Goal: Task Accomplishment & Management: Complete application form

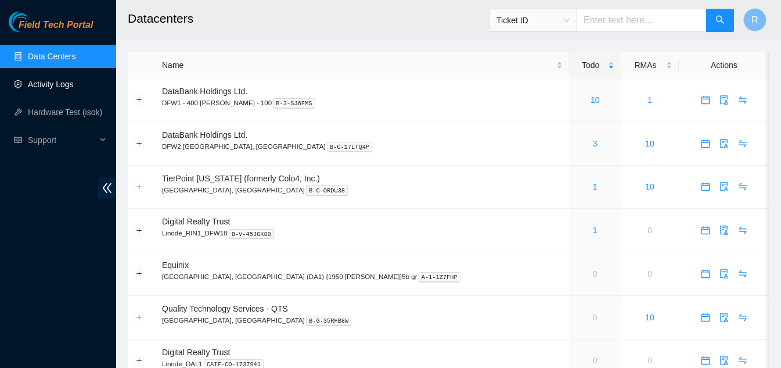
click at [51, 86] on link "Activity Logs" at bounding box center [51, 84] width 46 height 9
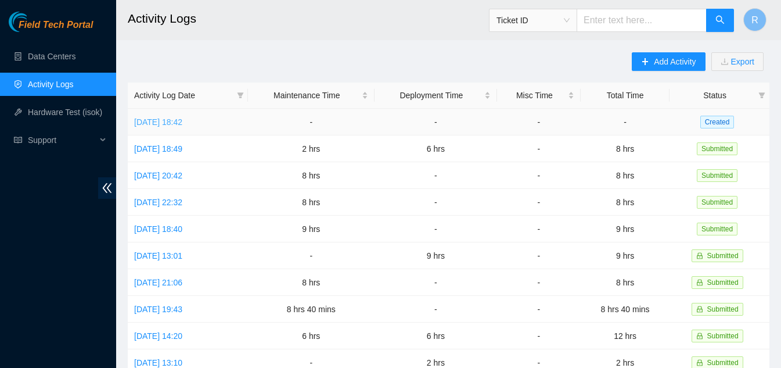
click at [158, 123] on link "[DATE] 18:42" at bounding box center [158, 121] width 48 height 9
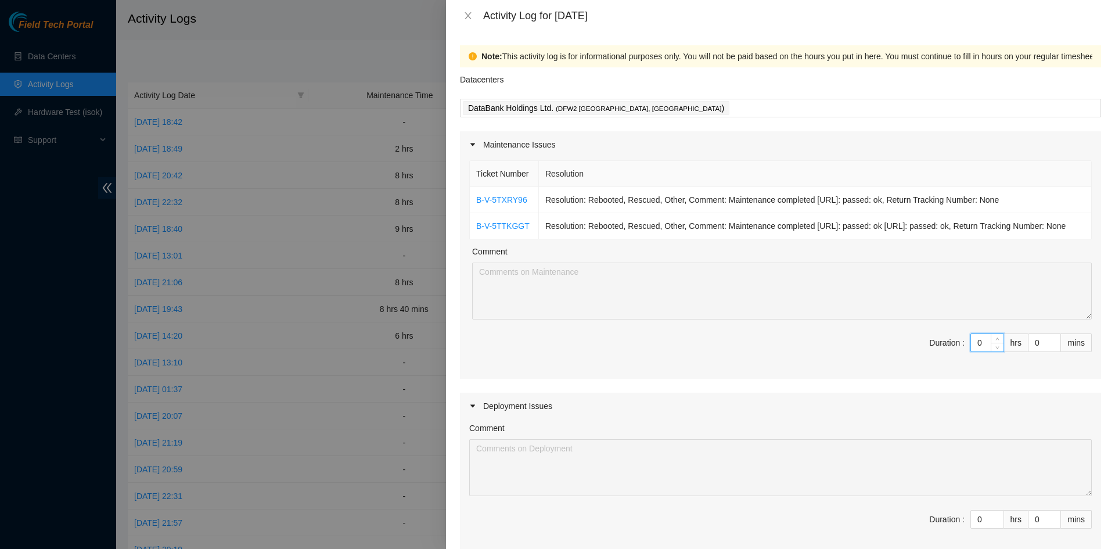
click at [789, 351] on input "0" at bounding box center [987, 342] width 33 height 17
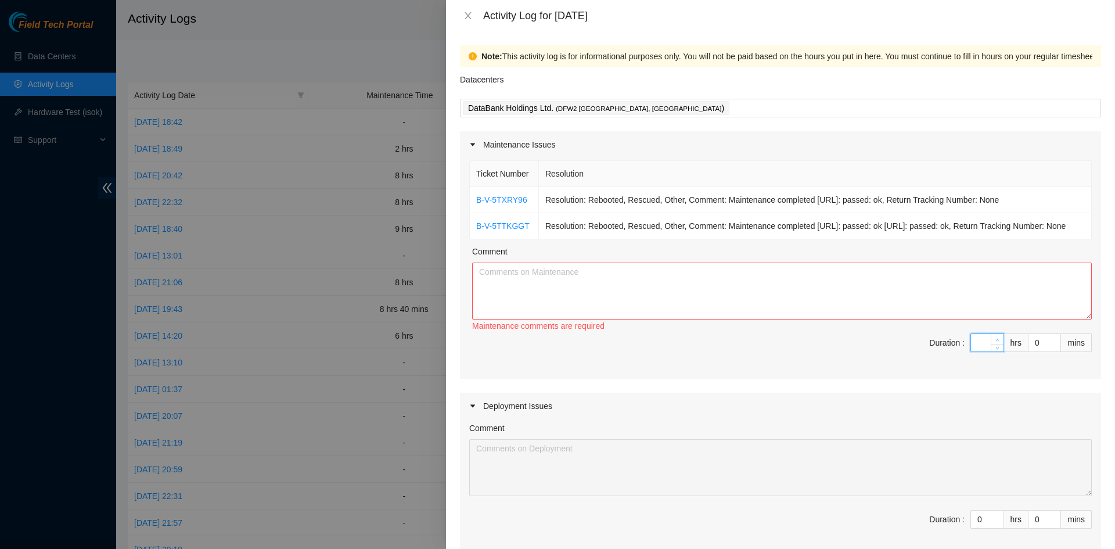
type input "4"
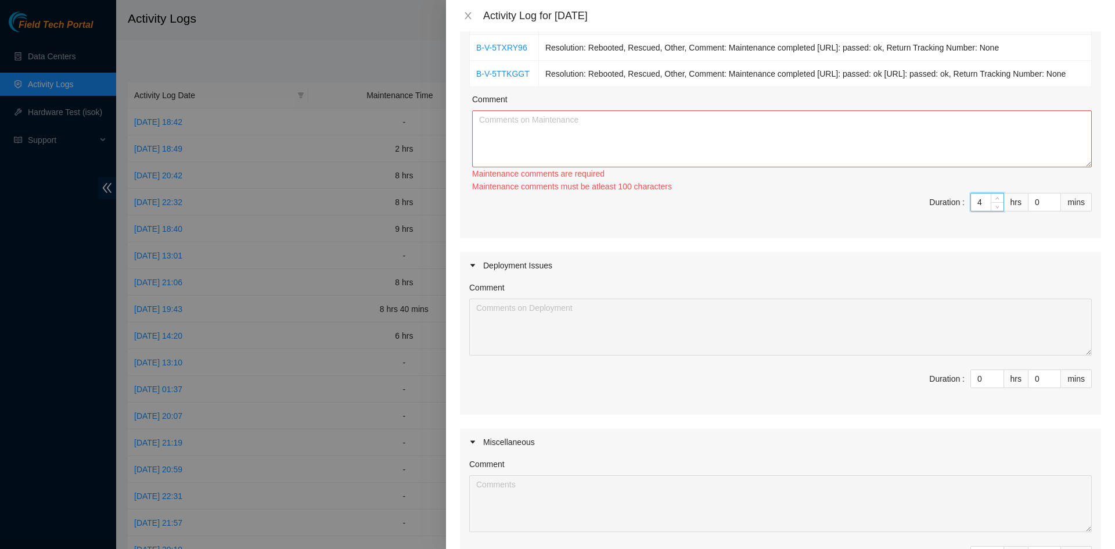
scroll to position [174, 0]
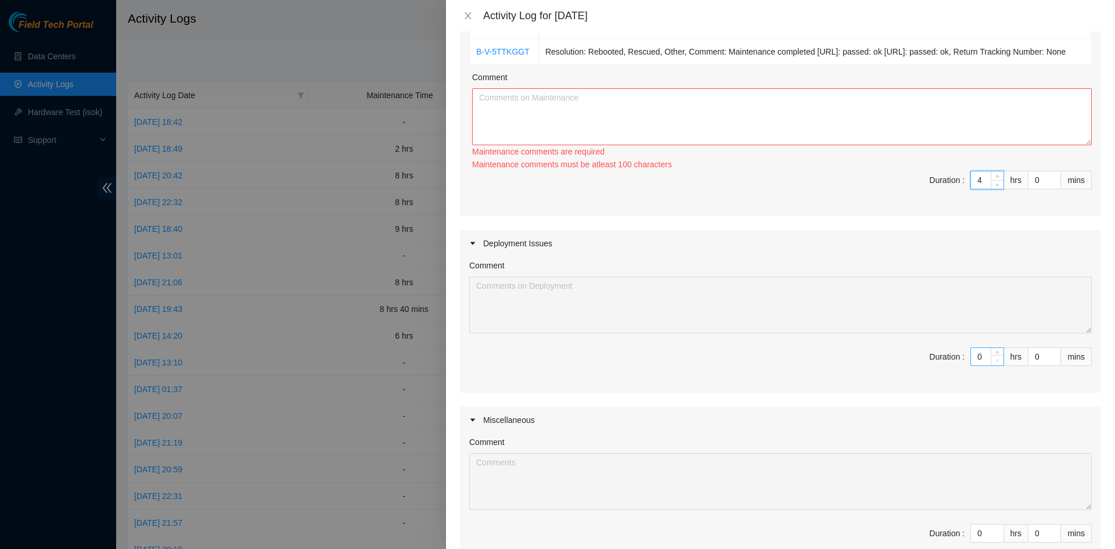
click at [789, 364] on span "down" at bounding box center [997, 360] width 7 height 7
type input "4"
click at [789, 365] on input "0" at bounding box center [987, 356] width 33 height 17
type input "5"
type input "9"
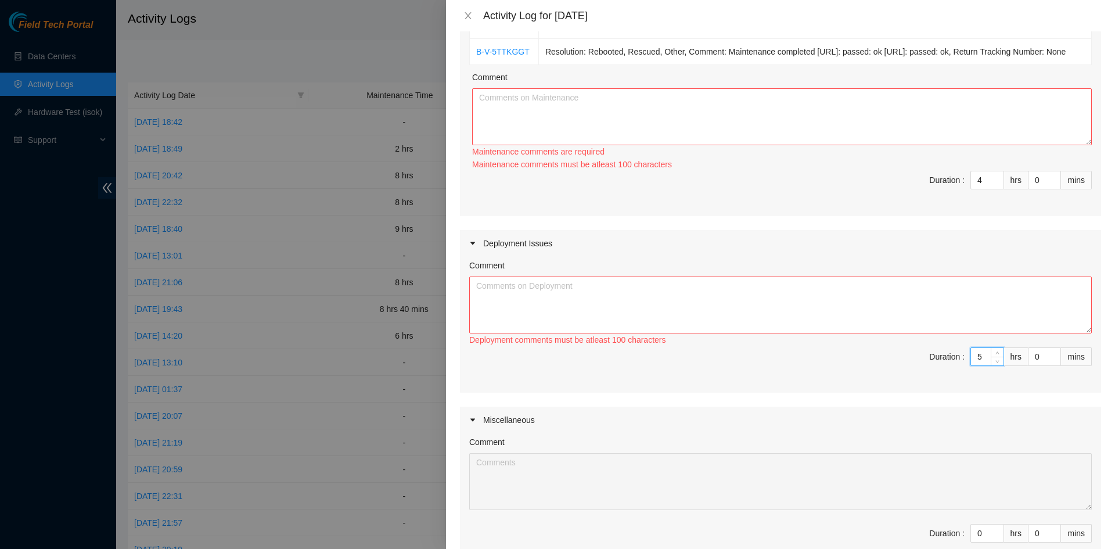
type input "5"
click at [612, 333] on textarea "Comment" at bounding box center [780, 304] width 623 height 57
paste textarea "LO Ipsu | DO94102 - SITAME-CON7: Adip elitse(d) Eiusm Tempor Incid: UTLABO-ETD1…"
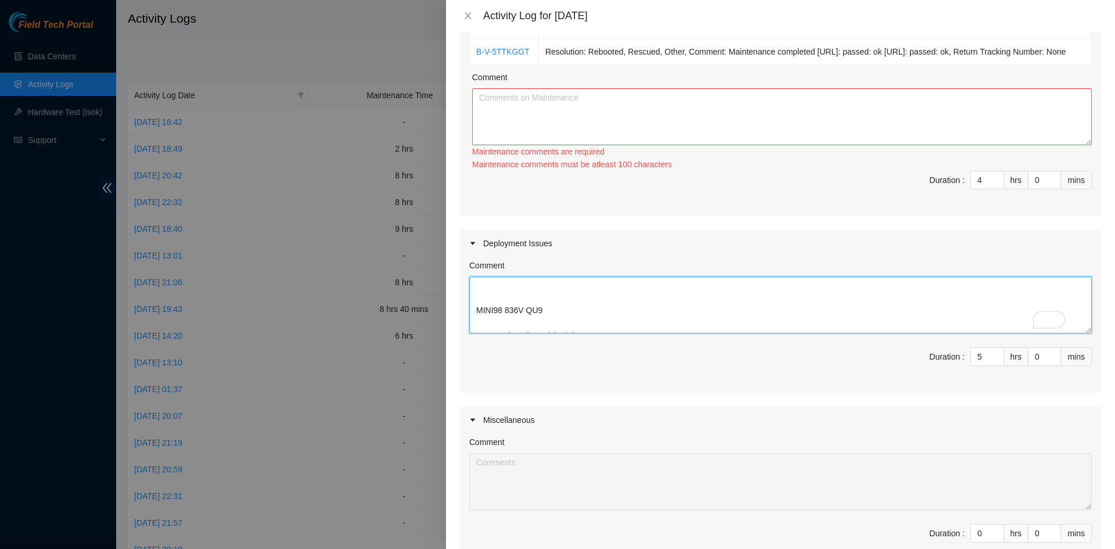
scroll to position [0, 0]
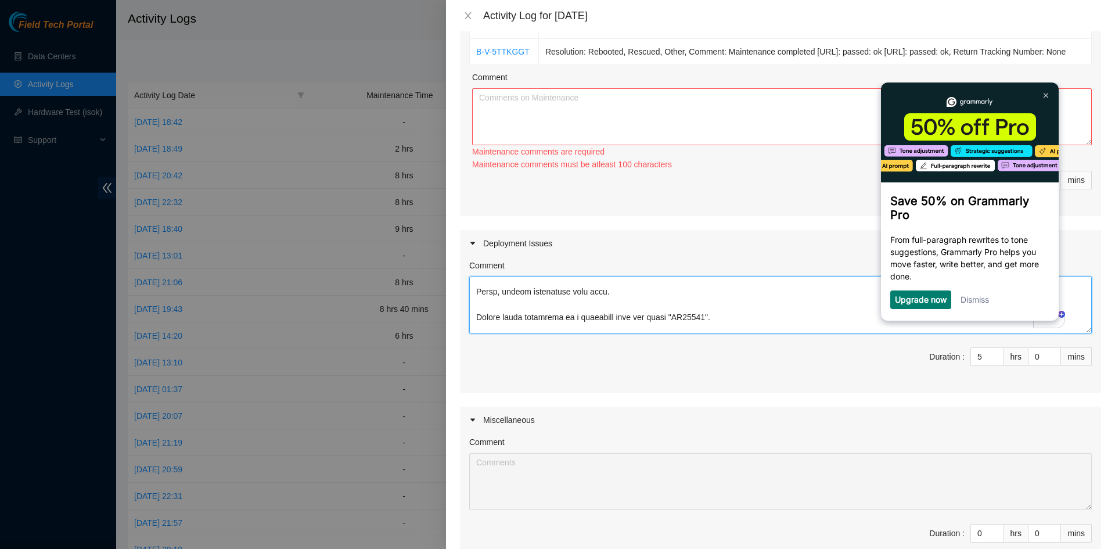
drag, startPoint x: 477, startPoint y: 352, endPoint x: 540, endPoint y: 350, distance: 62.2
click at [540, 333] on textarea "Comment" at bounding box center [780, 304] width 623 height 57
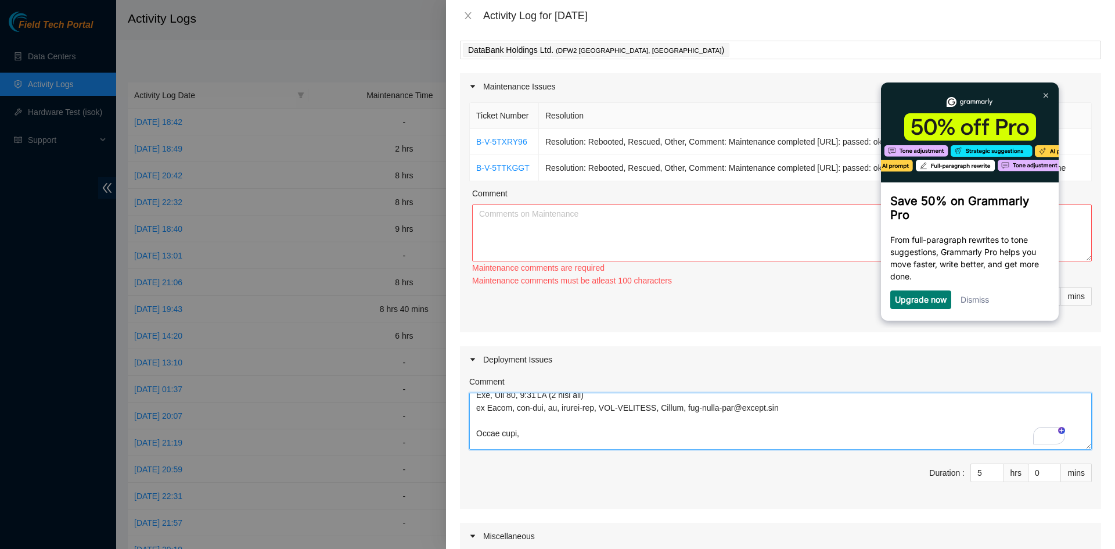
click at [551, 367] on textarea "Comment" at bounding box center [780, 421] width 623 height 57
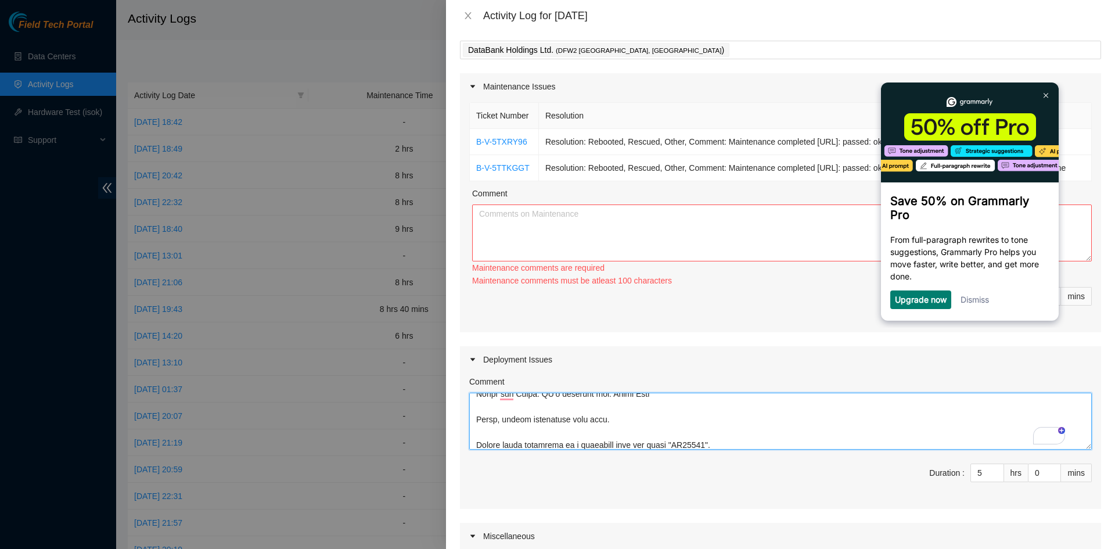
drag, startPoint x: 532, startPoint y: 467, endPoint x: 507, endPoint y: 447, distance: 31.8
click at [505, 367] on textarea "Comment" at bounding box center [780, 421] width 623 height 57
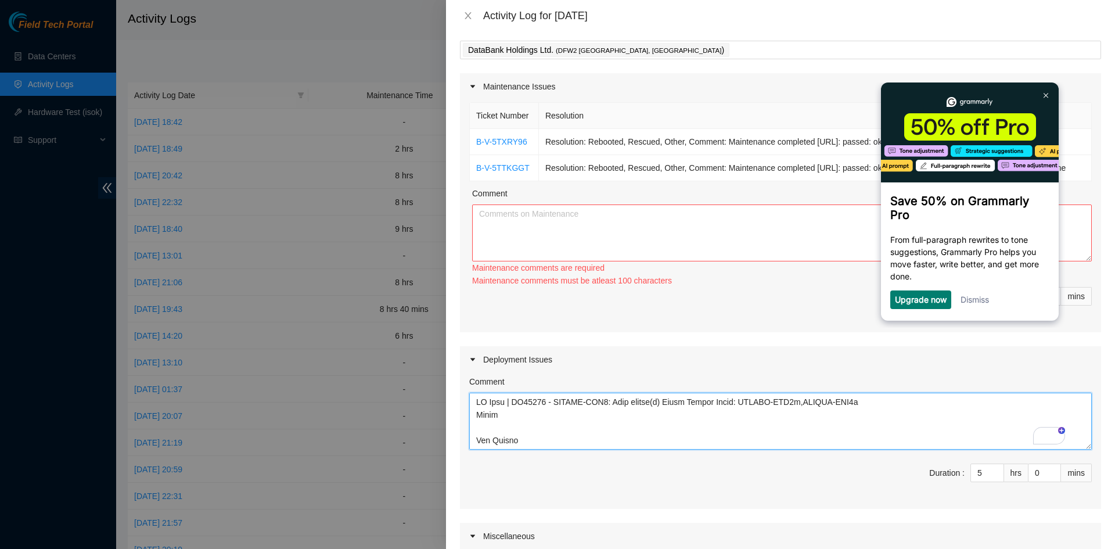
click at [537, 367] on textarea "Comment" at bounding box center [780, 421] width 623 height 57
click at [515, 367] on textarea "Comment" at bounding box center [780, 421] width 623 height 57
click at [530, 367] on textarea "Comment" at bounding box center [780, 421] width 623 height 57
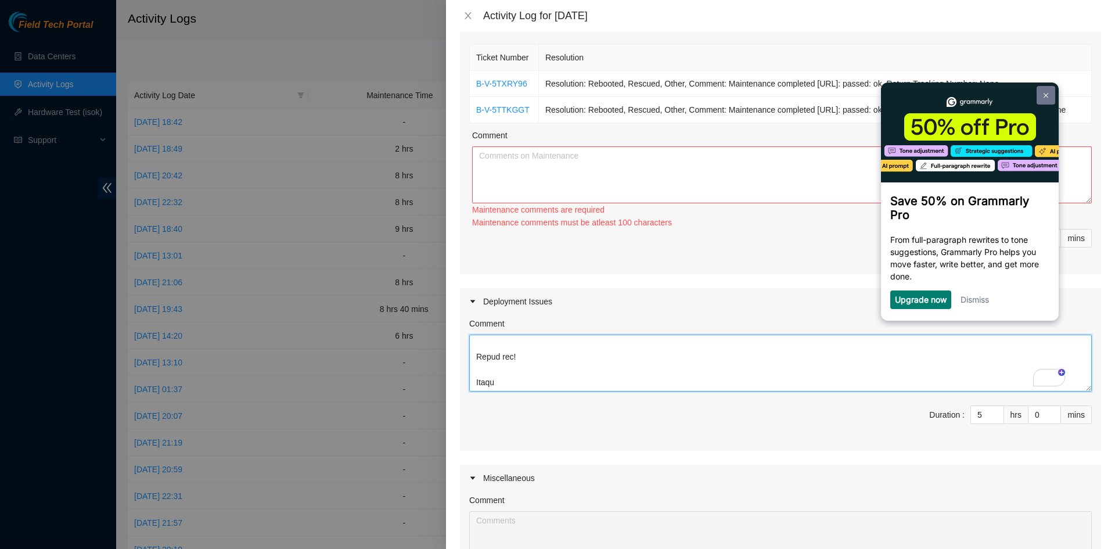
type textarea "LO Ipsu | DO98850 - SITAME-CON0: Adip elitse(d) Eiusm Tempor Incid: UTLABO-ETD0…"
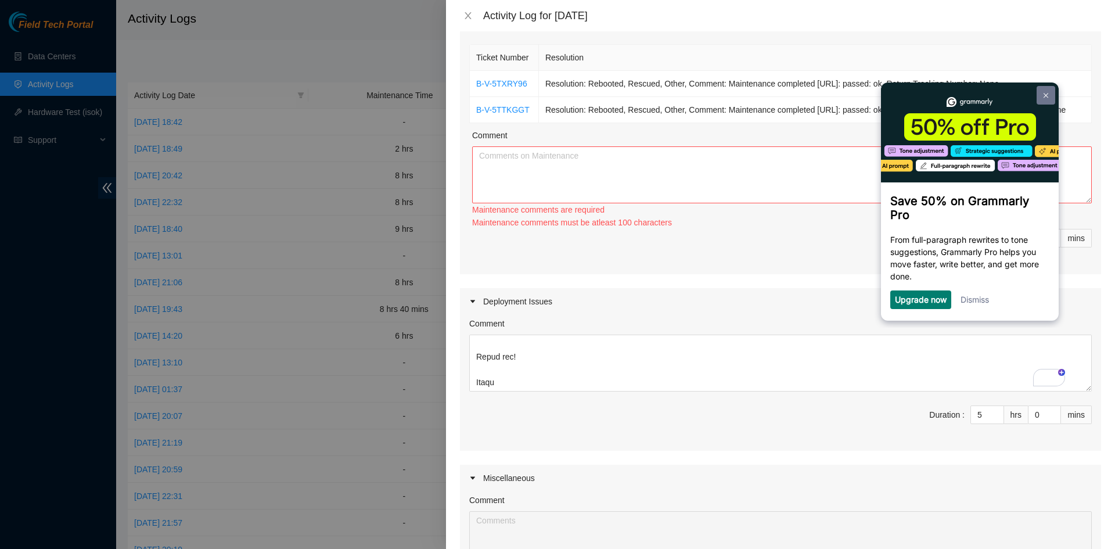
click at [789, 95] on img at bounding box center [1046, 95] width 5 height 5
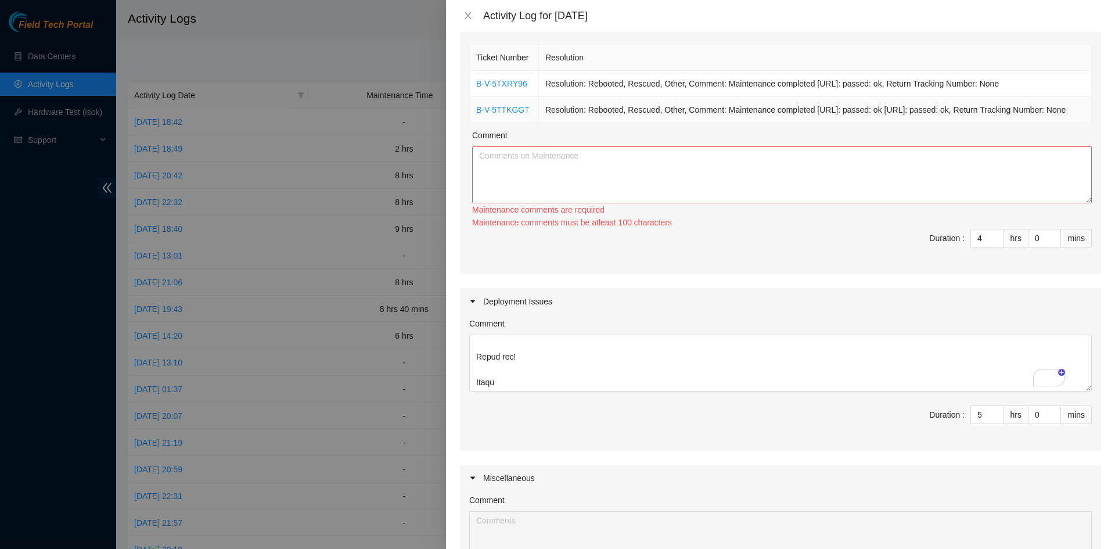
drag, startPoint x: 489, startPoint y: 90, endPoint x: 633, endPoint y: 133, distance: 149.8
click at [633, 133] on div "Ticket Number Resolution B-V-5TXRY96 Resolution: Rebooted, Rescued, Other, Comm…" at bounding box center [780, 158] width 641 height 232
copy table "Ticket Number Resolution B-V-5TXRY96 Resolution: Rebooted, Rescued, Other, Comm…"
click at [522, 185] on textarea "Comment" at bounding box center [782, 174] width 620 height 57
paste textarea "Ticket Number Resolution B-V-5TXRY96 Resolution: Rebooted, Rescued, Other, Comm…"
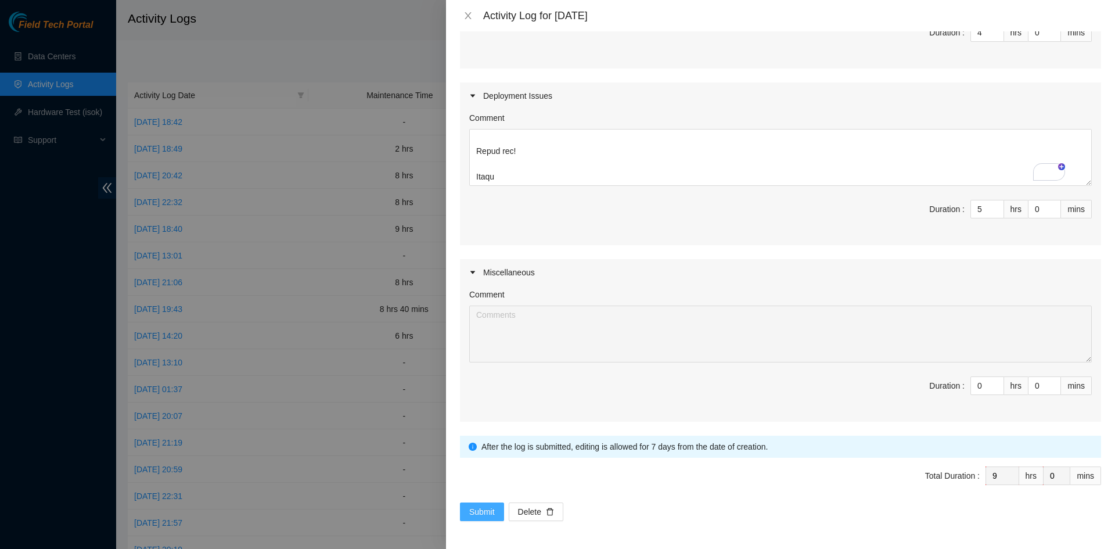
type textarea "Ticket Number Resolution B-V-5TXRY96 Resolution: Rebooted, Rescued, Other, Comm…"
click at [476, 367] on span "Submit" at bounding box center [482, 511] width 26 height 13
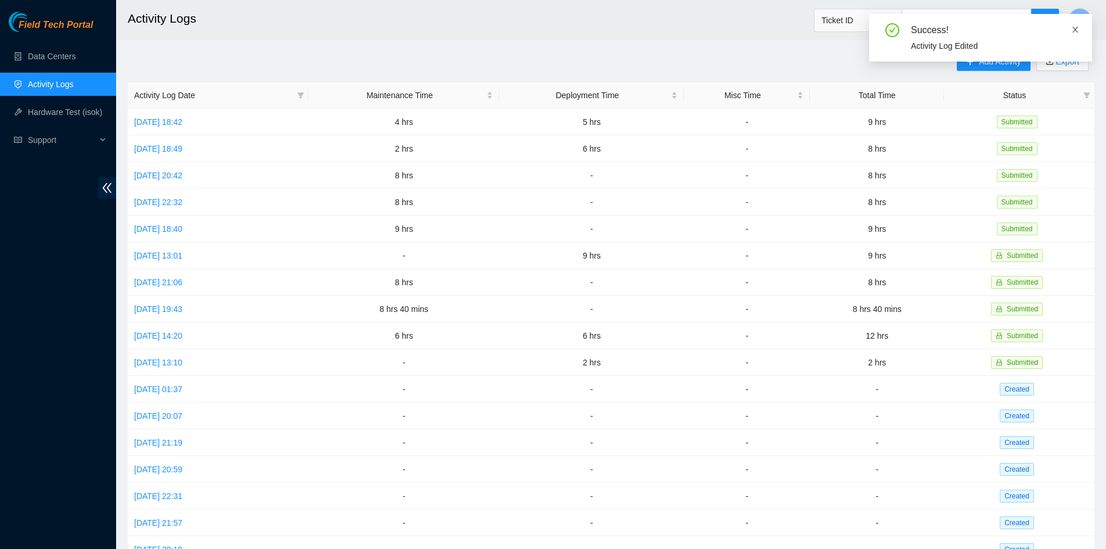
click at [789, 29] on icon "close" at bounding box center [1076, 30] width 6 height 6
click at [40, 59] on link "Data Centers" at bounding box center [52, 56] width 48 height 9
